Goal: Information Seeking & Learning: Learn about a topic

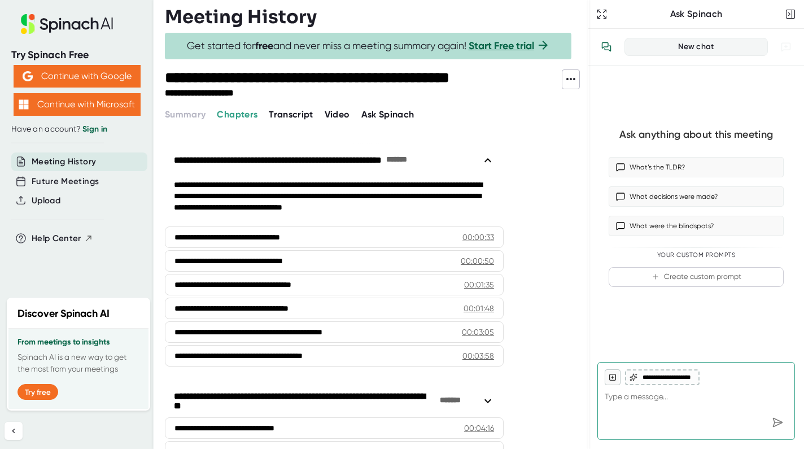
scroll to position [3459, 0]
